Goal: Information Seeking & Learning: Learn about a topic

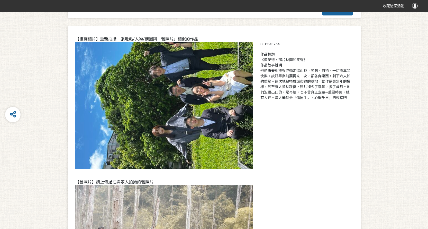
scroll to position [26, 0]
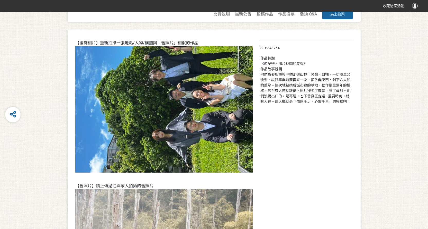
scroll to position [30, 0]
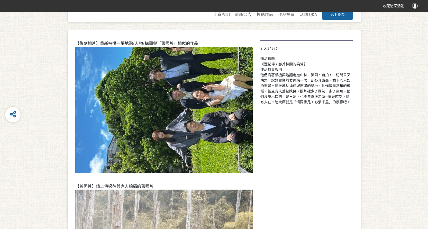
drag, startPoint x: 279, startPoint y: 79, endPoint x: 275, endPoint y: 79, distance: 4.9
click at [279, 79] on div "他們揹著相機與泡麵走進山林，笑鬧、自拍，一切簡單又快樂。說好畢業前要再來一次，卻各奔東西，剩下六人如約重聚。這次地點換成城市邊的草地，動作還是當年的模樣，甚至…" at bounding box center [307, 88] width 93 height 32
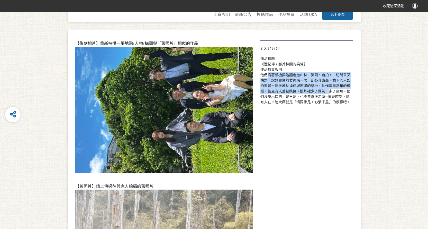
drag, startPoint x: 268, startPoint y: 77, endPoint x: 329, endPoint y: 93, distance: 63.9
click at [329, 93] on div "他們揹著相機與泡麵走進山林，笑鬧、自拍，一切簡單又快樂。說好畢業前要再來一次，卻各奔東西，剩下六人如約重聚。這次地點換成城市邊的草地，動作還是當年的模樣，甚至…" at bounding box center [307, 88] width 93 height 32
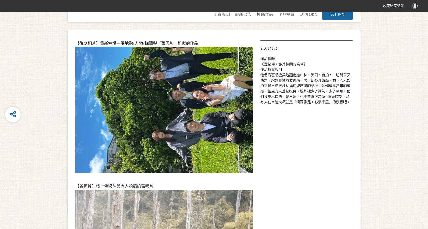
click at [319, 94] on div "他們揹著相機與泡麵走進山林，笑鬧、自拍，一切簡單又快樂。說好畢業前要再來一次，卻各奔東西，剩下六人如約重聚。這次地點換成城市邊的草地，動作還是當年的模樣，甚至…" at bounding box center [307, 88] width 93 height 32
drag, startPoint x: 274, startPoint y: 79, endPoint x: 348, endPoint y: 82, distance: 74.7
click at [348, 82] on div "他們揹著相機與泡麵走進山林，笑鬧、自拍，一切簡單又快樂。說好畢業前要再來一次，卻各奔東西，剩下六人如約重聚。這次地點換成城市邊的草地，動作還是當年的模樣，甚至…" at bounding box center [307, 88] width 93 height 32
click at [259, 87] on div "【復刻相片】重新拍攝一張地點/人物/構圖與「舊照片」相似的作品 【舊照片】請上傳過往與家人拍攝的舊照片" at bounding box center [167, 181] width 185 height 282
drag, startPoint x: 339, startPoint y: 85, endPoint x: 346, endPoint y: 86, distance: 6.2
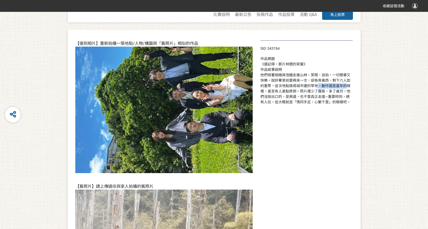
click at [346, 86] on div "他們揹著相機與泡麵走進山林，笑鬧、自拍，一切簡單又快樂。說好畢業前要再來一次，卻各奔東西，剩下六人如約重聚。這次地點換成城市邊的草地，動作還是當年的模樣，甚至…" at bounding box center [307, 88] width 93 height 32
click at [328, 91] on div "他們揹著相機與泡麵走進山林，笑鬧、自拍，一切簡單又快樂。說好畢業前要再來一次，卻各奔東西，剩下六人如約重聚。這次地點換成城市邊的草地，動作還是當年的模樣，甚至…" at bounding box center [307, 88] width 93 height 32
